Goal: Task Accomplishment & Management: Complete application form

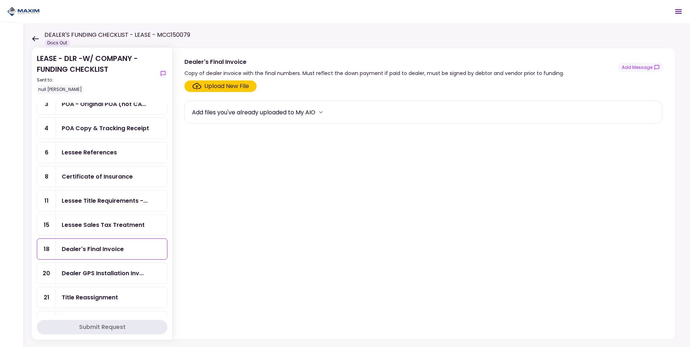
scroll to position [108, 0]
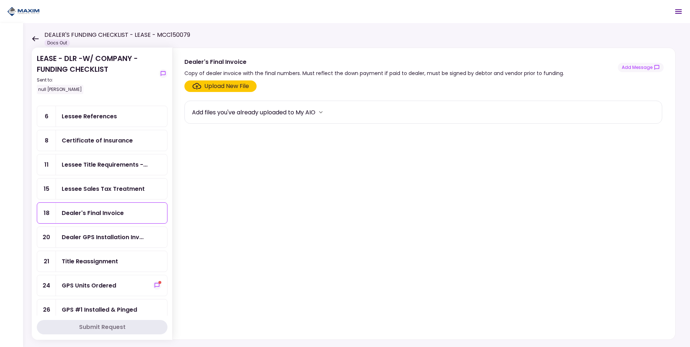
click at [90, 213] on div "Dealer's Final Invoice" at bounding box center [93, 213] width 62 height 9
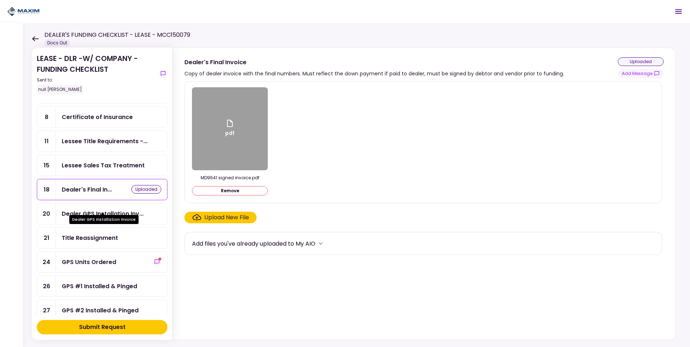
scroll to position [144, 0]
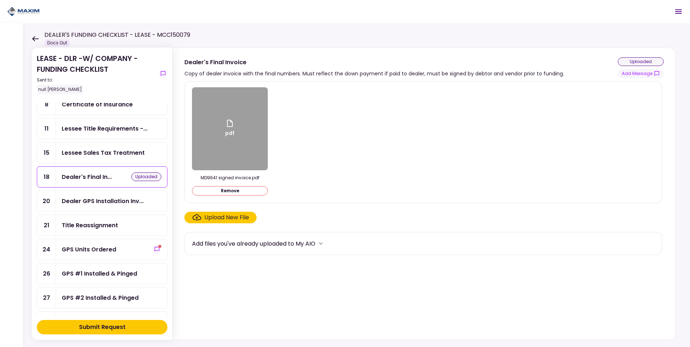
click at [104, 225] on div "Title Reassignment" at bounding box center [90, 225] width 56 height 9
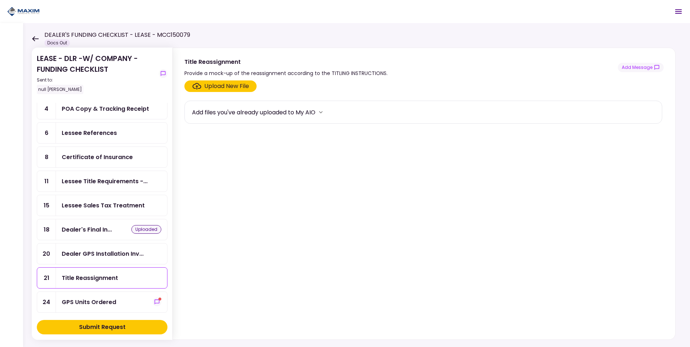
scroll to position [108, 0]
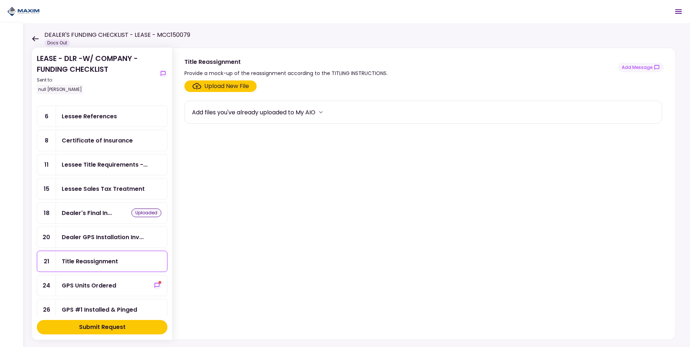
click at [113, 187] on div "Lessee Sales Tax Treatment" at bounding box center [103, 189] width 83 height 9
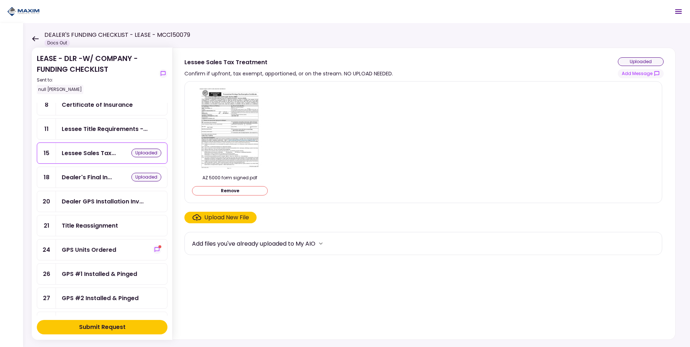
scroll to position [144, 0]
click at [643, 74] on button "Add Message" at bounding box center [641, 73] width 46 height 9
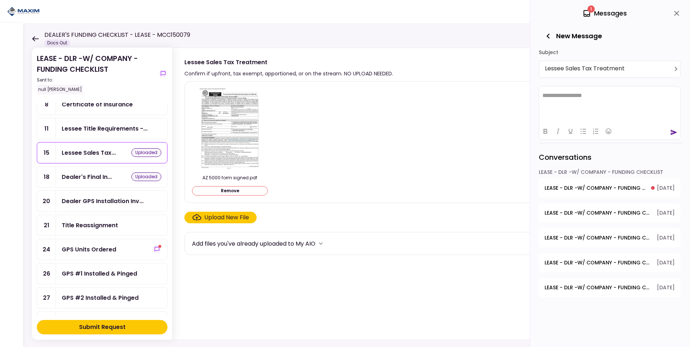
scroll to position [0, 0]
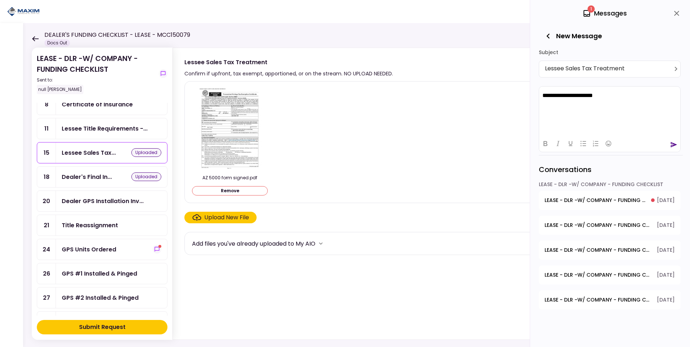
click at [673, 144] on icon "send" at bounding box center [674, 144] width 6 height 5
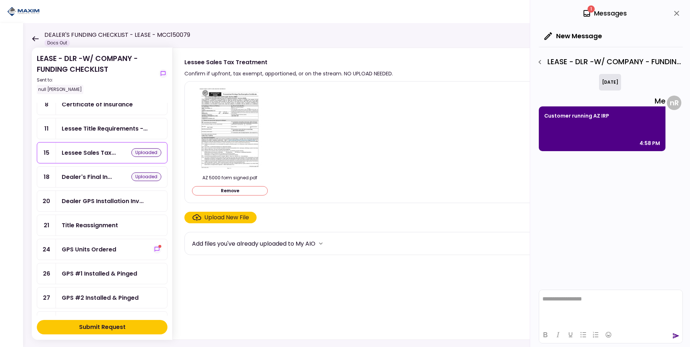
click at [101, 221] on div "Title Reassignment" at bounding box center [90, 225] width 56 height 9
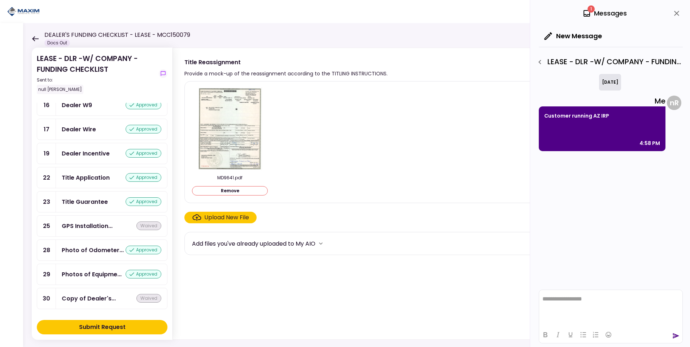
scroll to position [429, 0]
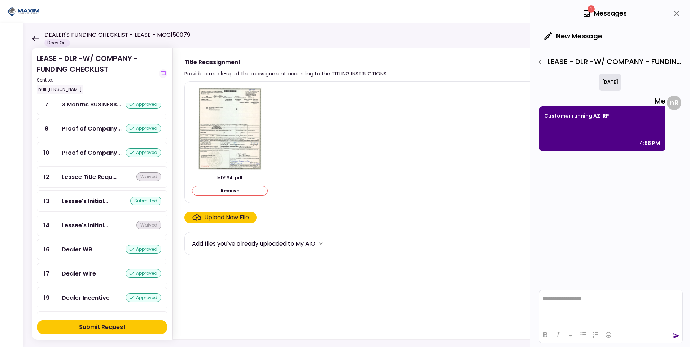
click at [96, 326] on div "Submit Request" at bounding box center [102, 327] width 47 height 9
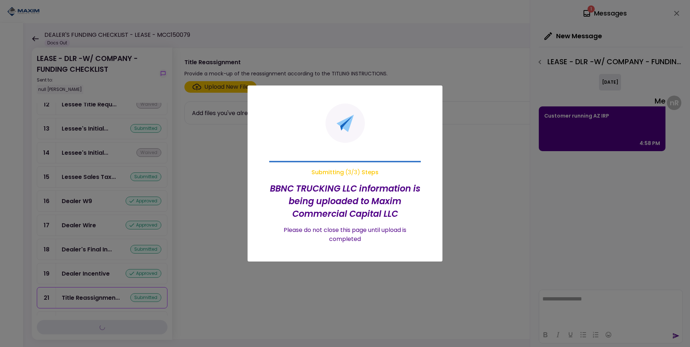
scroll to position [356, 0]
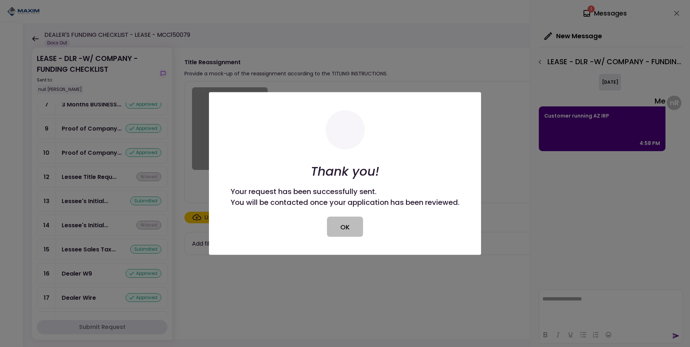
drag, startPoint x: 343, startPoint y: 230, endPoint x: 674, endPoint y: 191, distance: 333.4
click at [343, 230] on button "OK" at bounding box center [345, 227] width 36 height 20
